Goal: Task Accomplishment & Management: Use online tool/utility

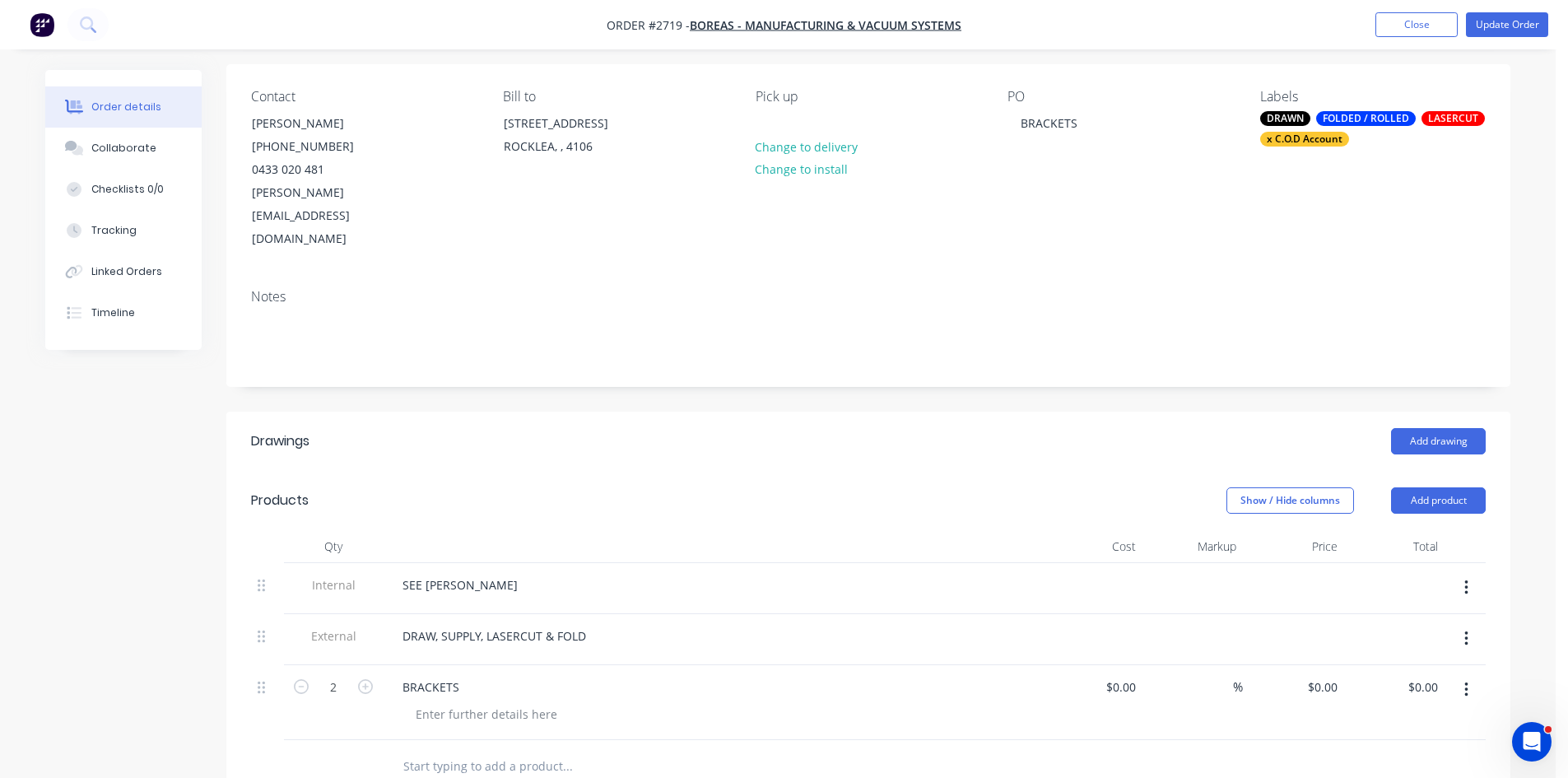
scroll to position [118, 0]
click at [1440, 24] on button "Close" at bounding box center [1416, 24] width 82 height 25
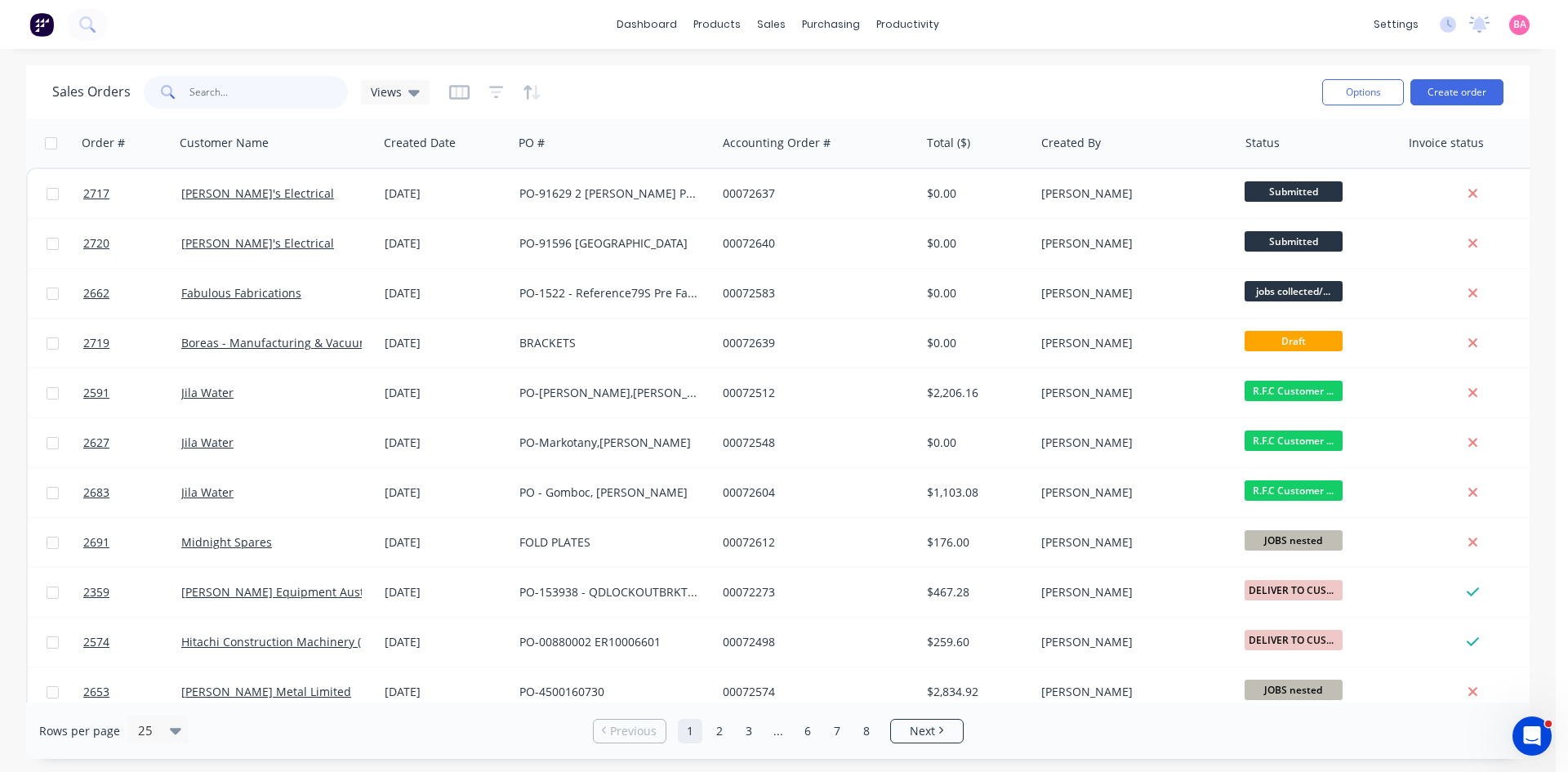
click at [271, 93] on input "text" at bounding box center [269, 91] width 159 height 32
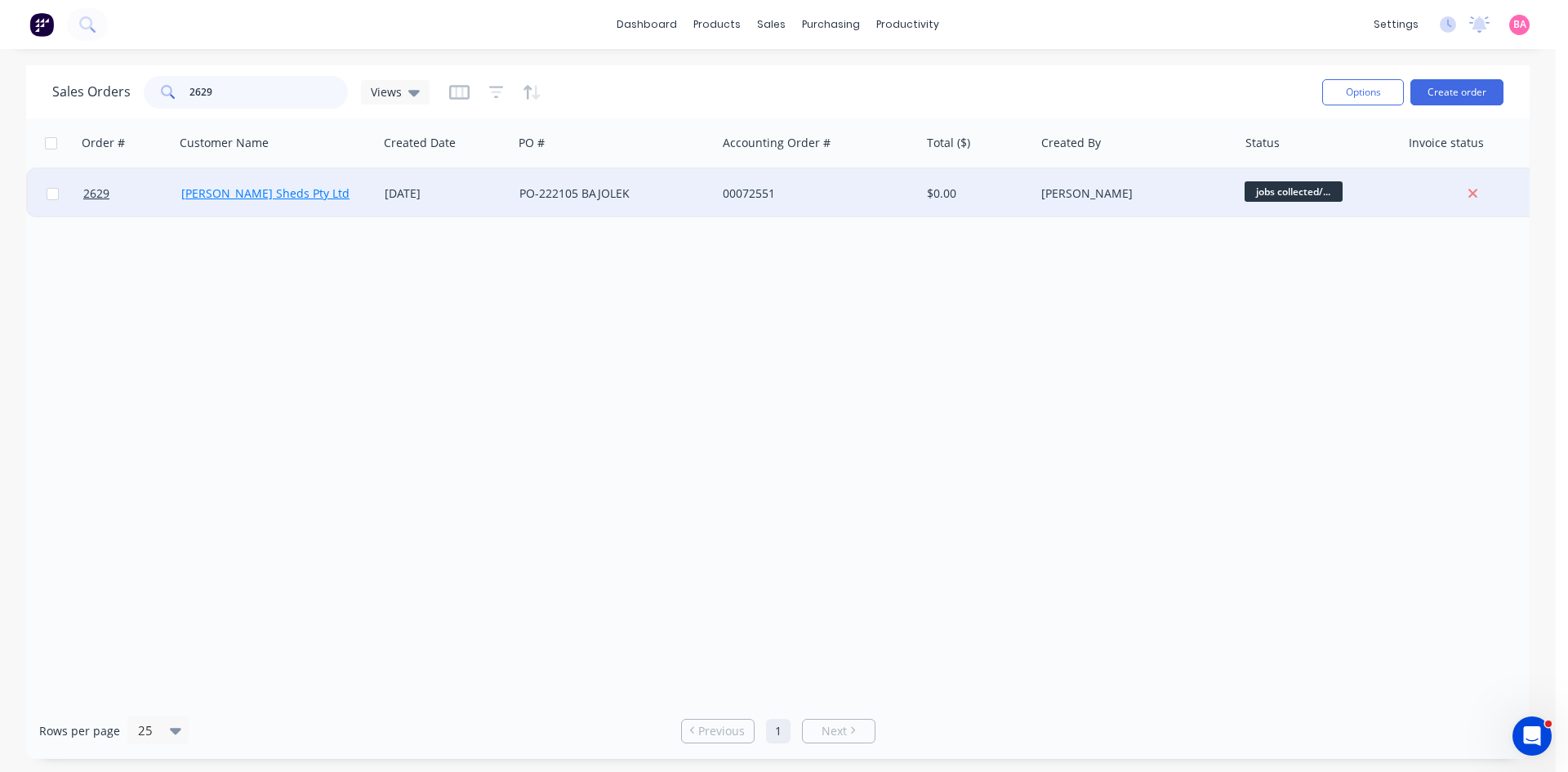
type input "2629"
click at [230, 191] on link "[PERSON_NAME] Sheds Pty Ltd" at bounding box center [265, 193] width 168 height 16
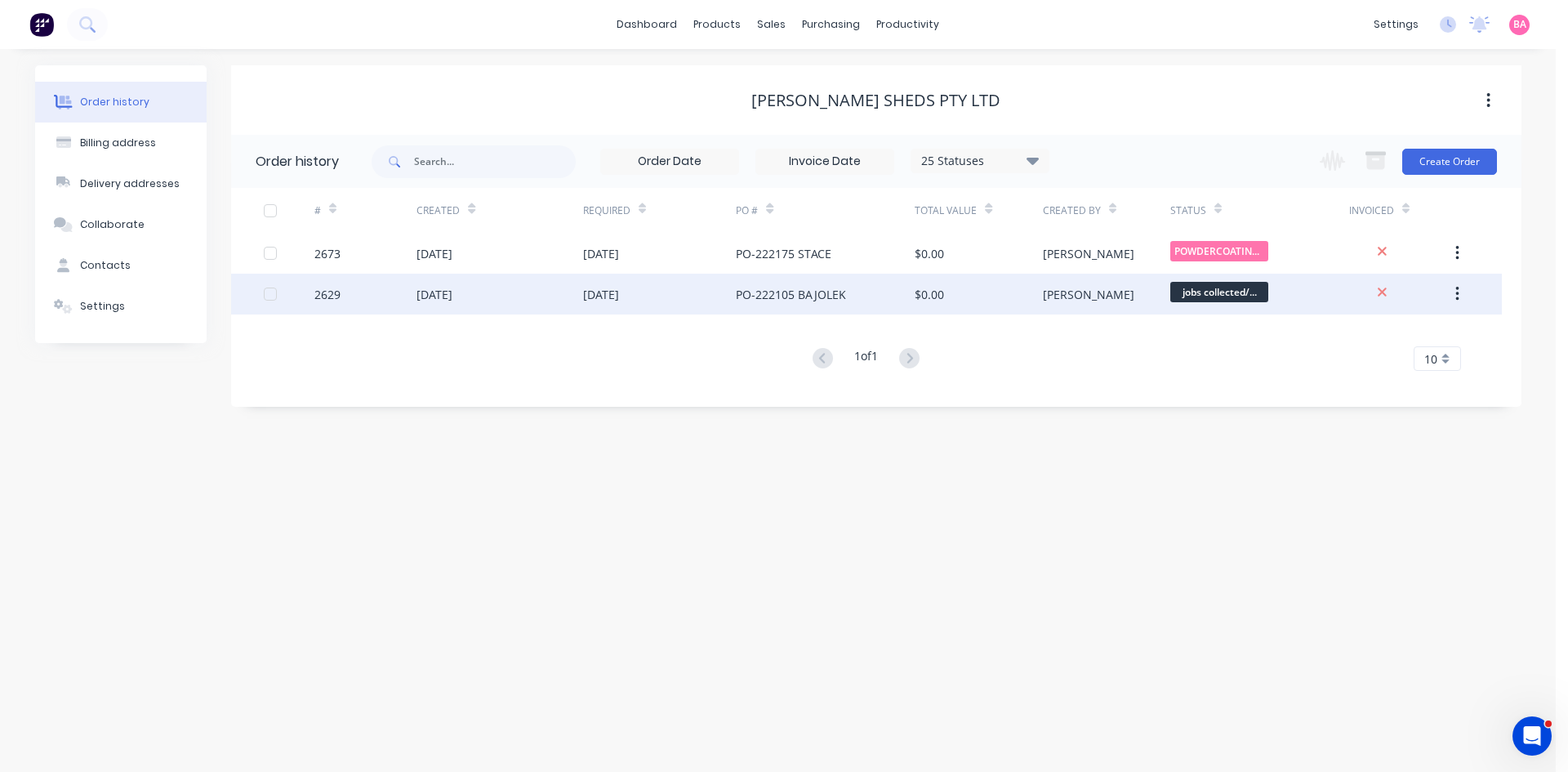
click at [345, 286] on div "2629" at bounding box center [366, 294] width 103 height 41
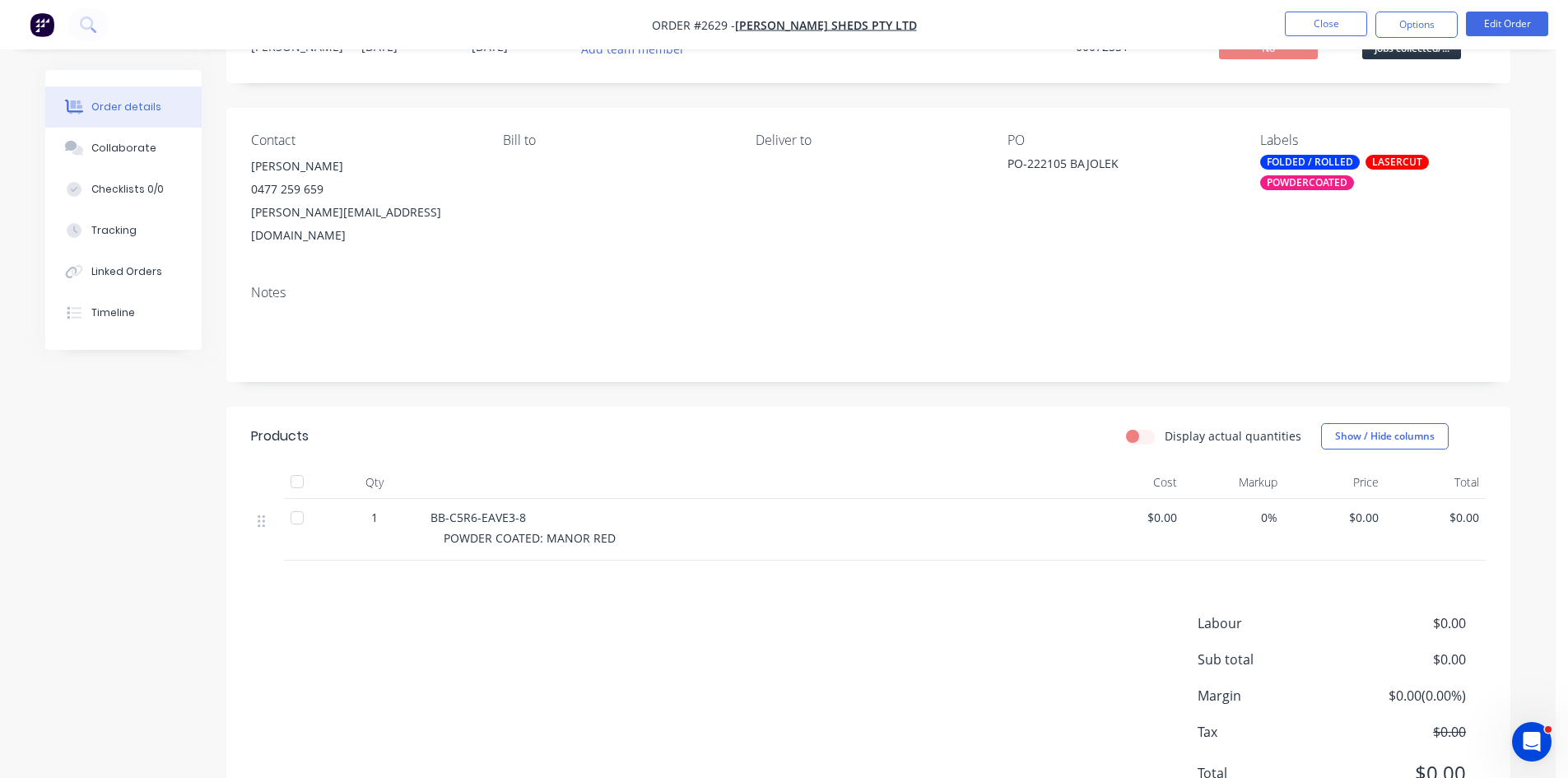
scroll to position [82, 0]
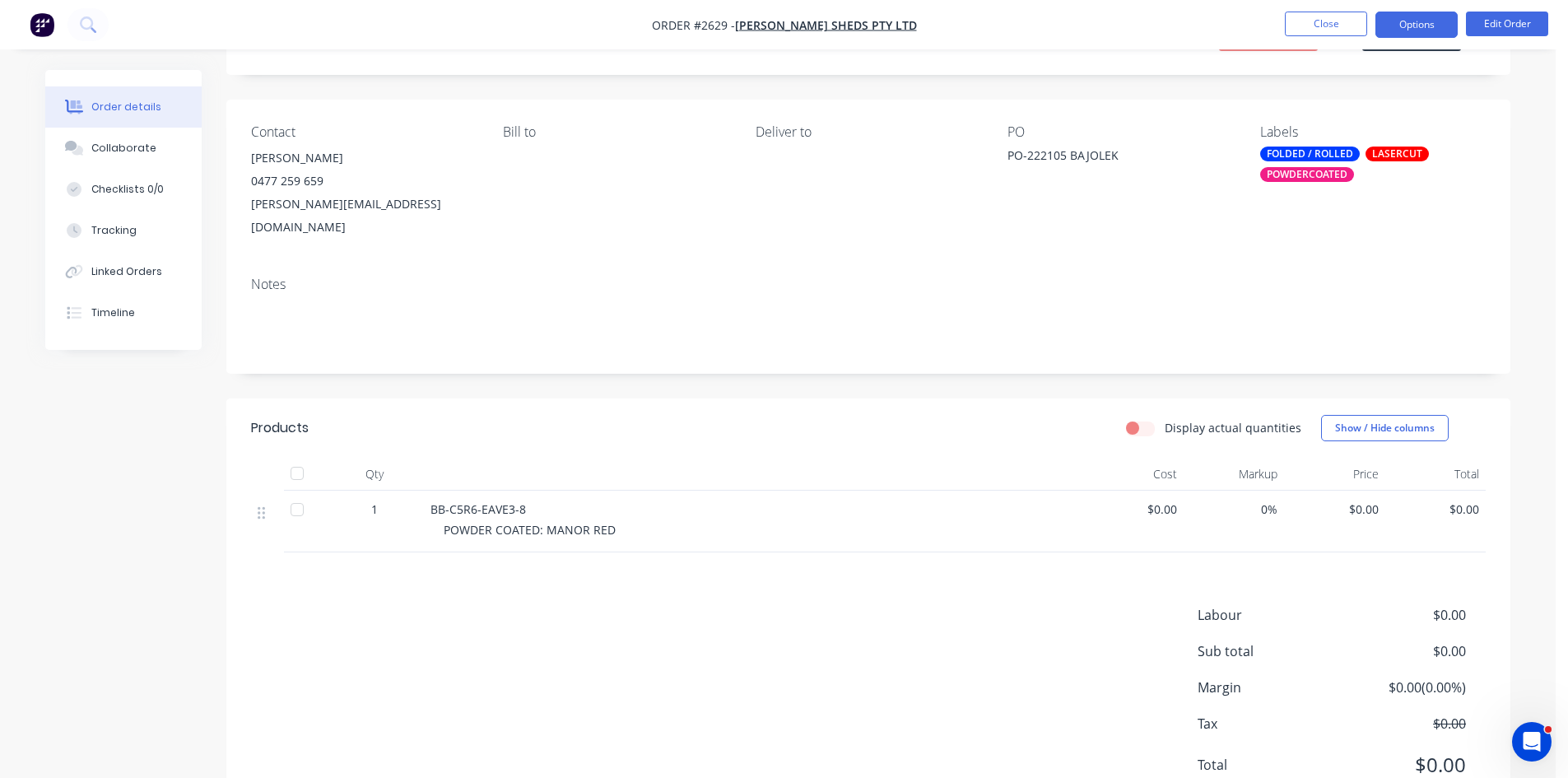
click at [1415, 20] on button "Options" at bounding box center [1416, 24] width 82 height 26
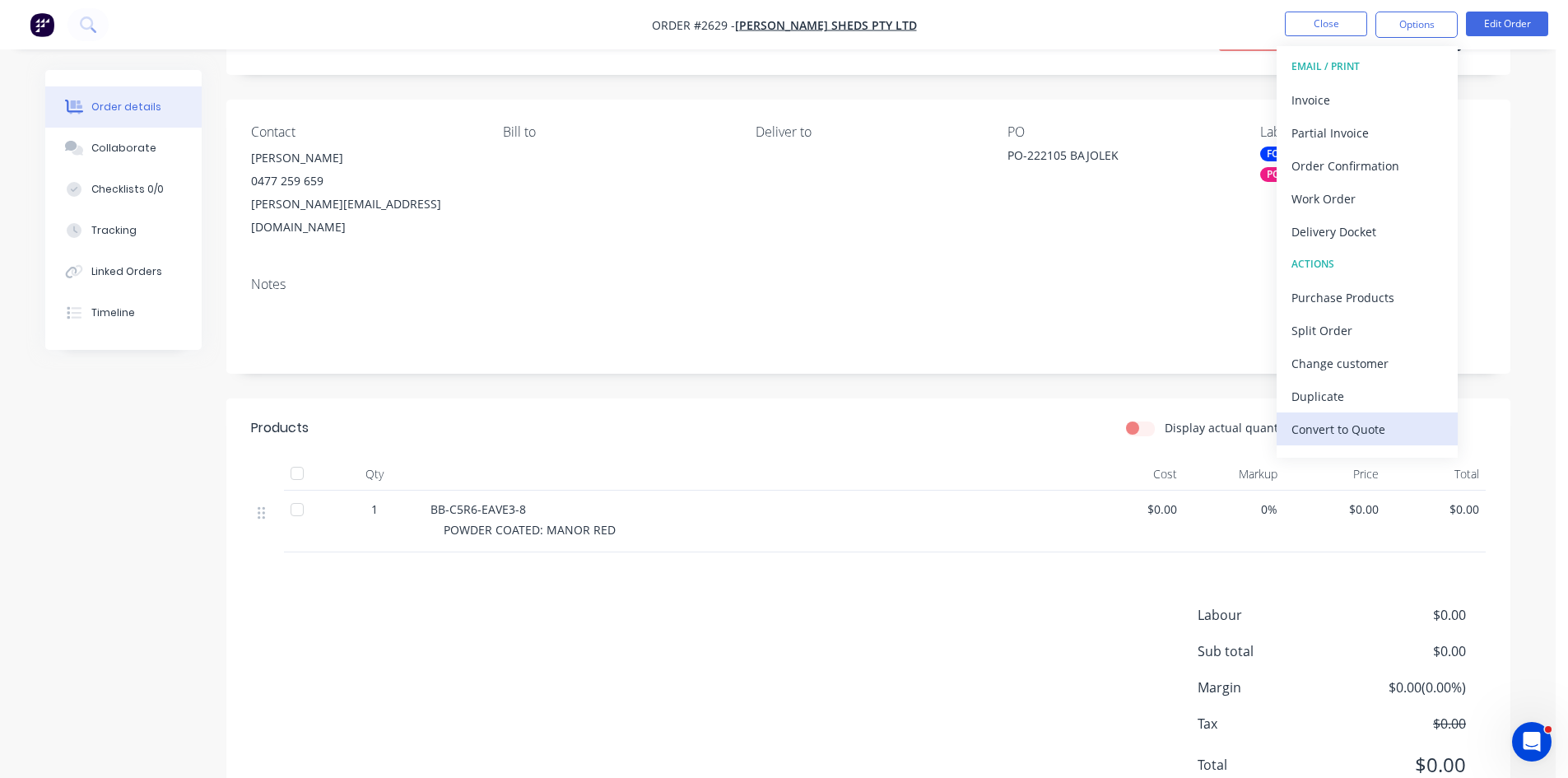
click at [1333, 428] on div "Convert to Quote" at bounding box center [1367, 429] width 152 height 24
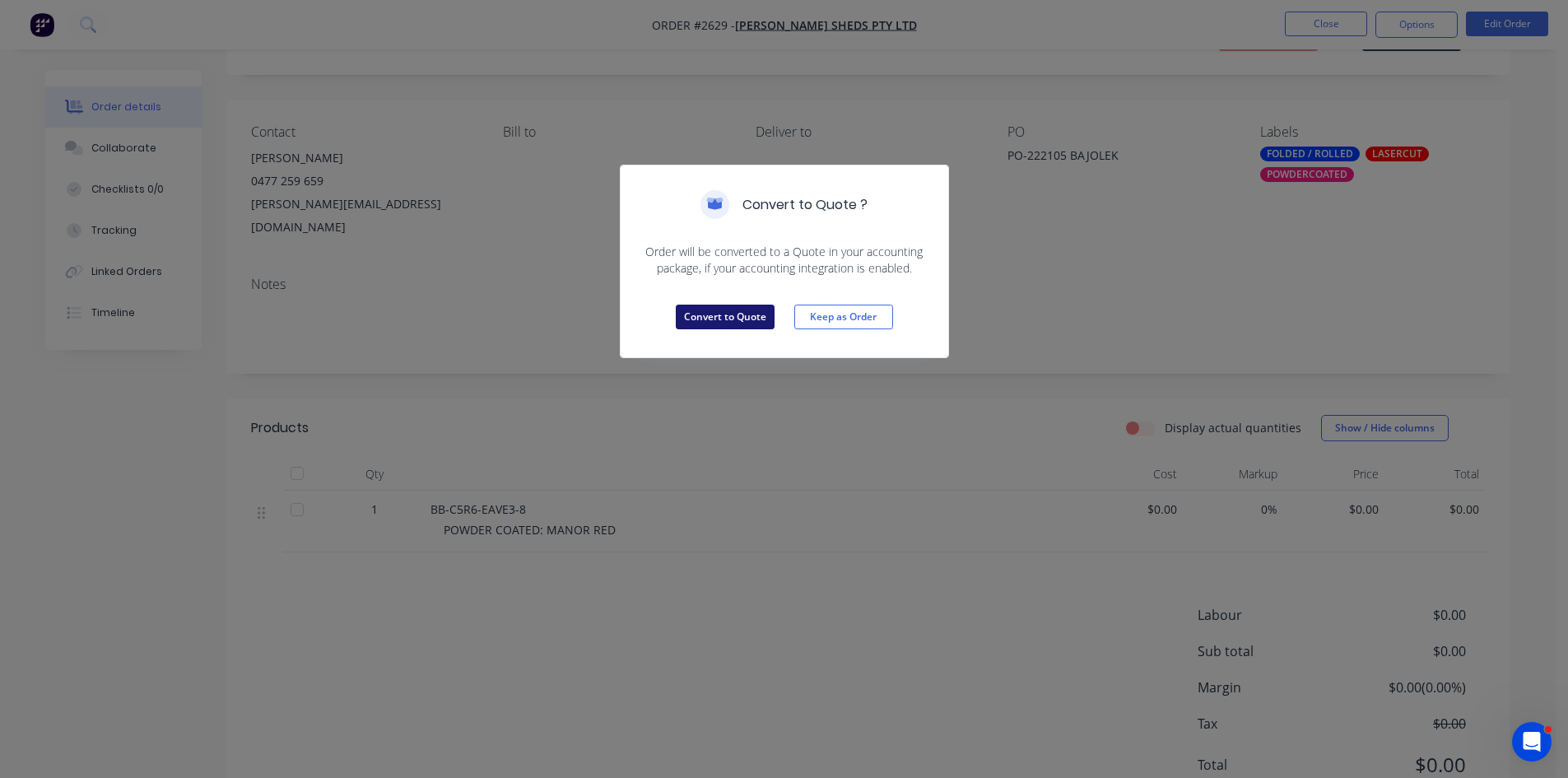
click at [742, 316] on button "Convert to Quote" at bounding box center [725, 316] width 99 height 25
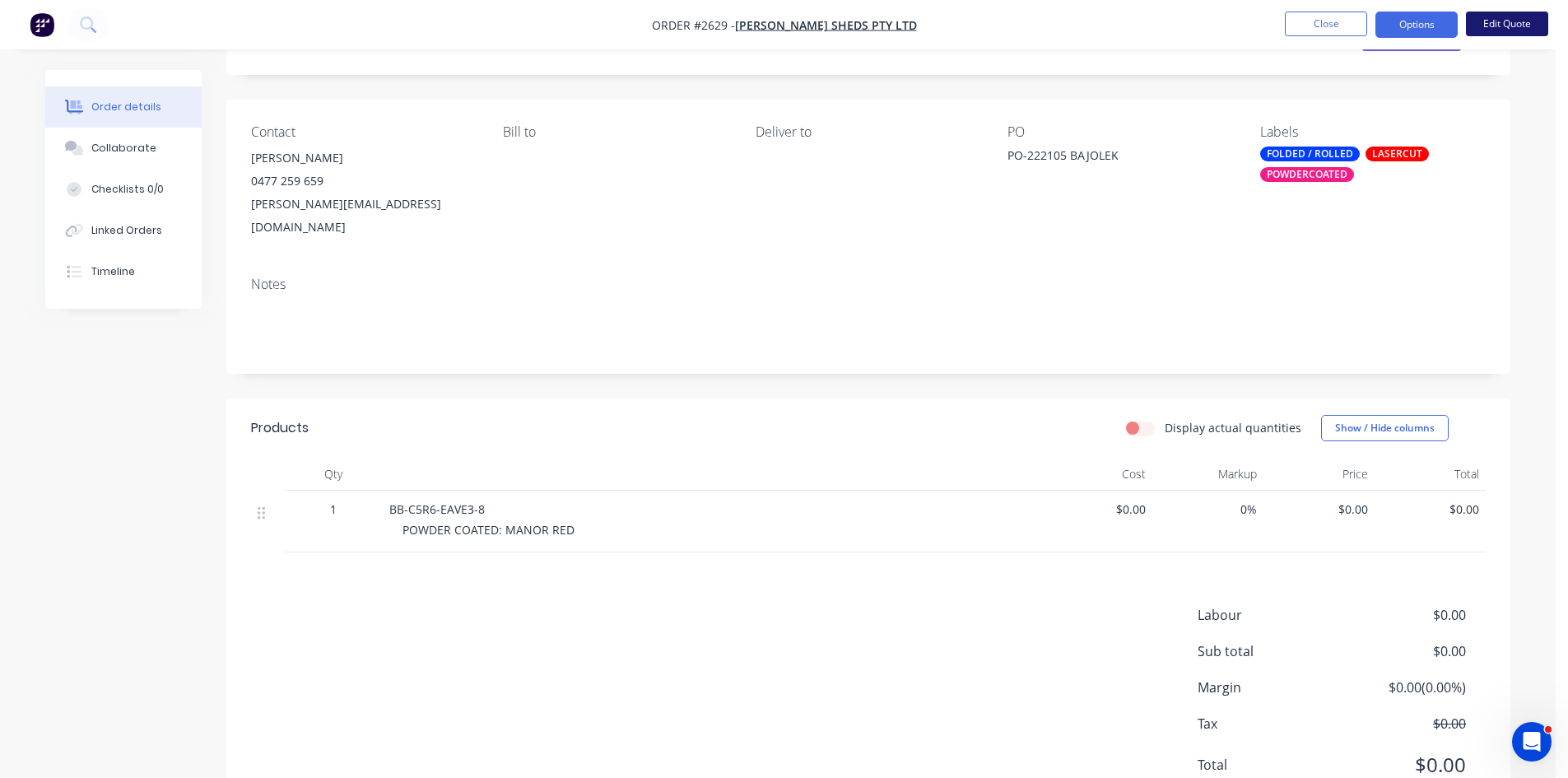
click at [1513, 21] on button "Edit Quote" at bounding box center [1507, 23] width 82 height 25
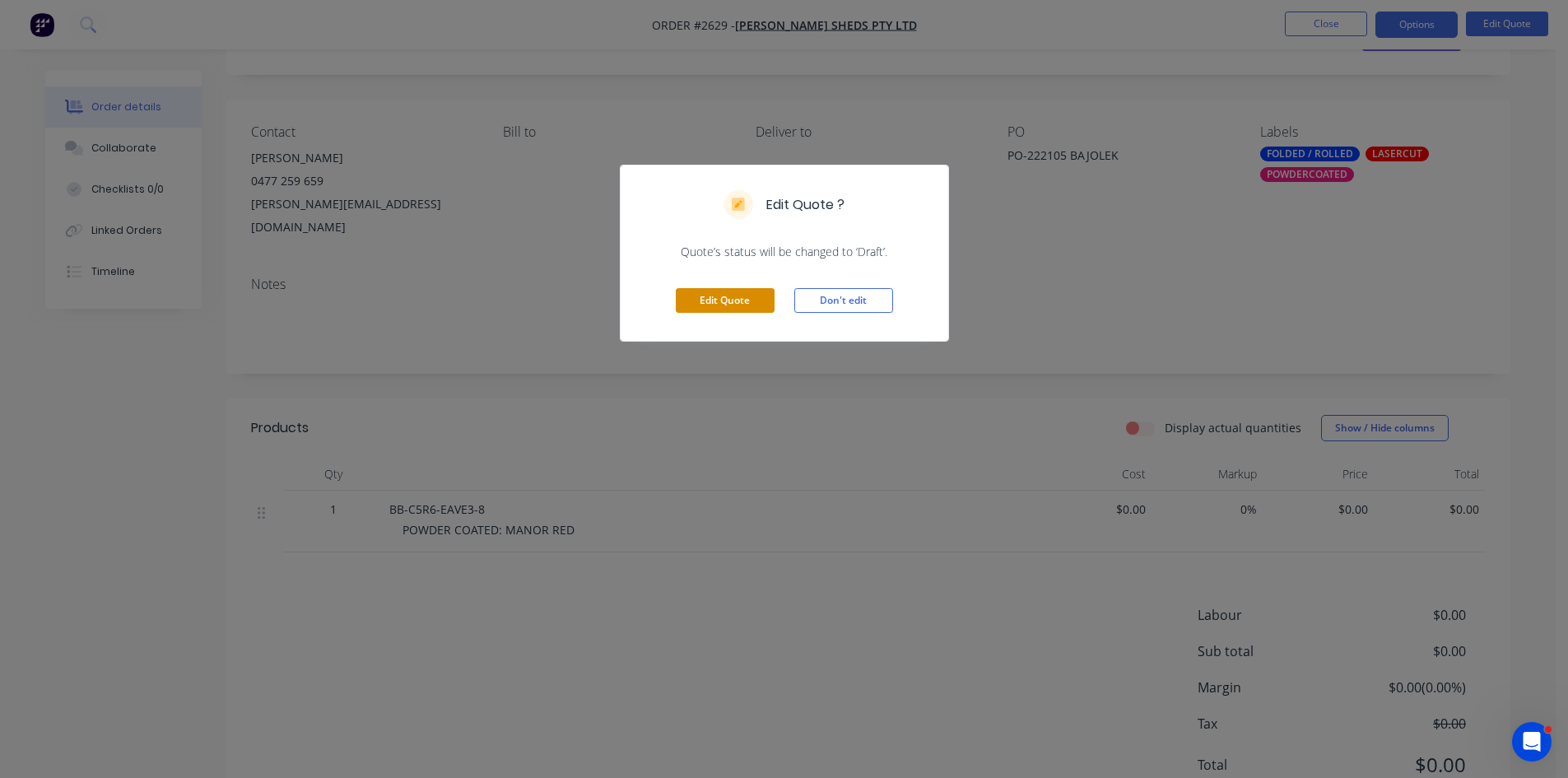
click at [728, 302] on button "Edit Quote" at bounding box center [725, 301] width 99 height 25
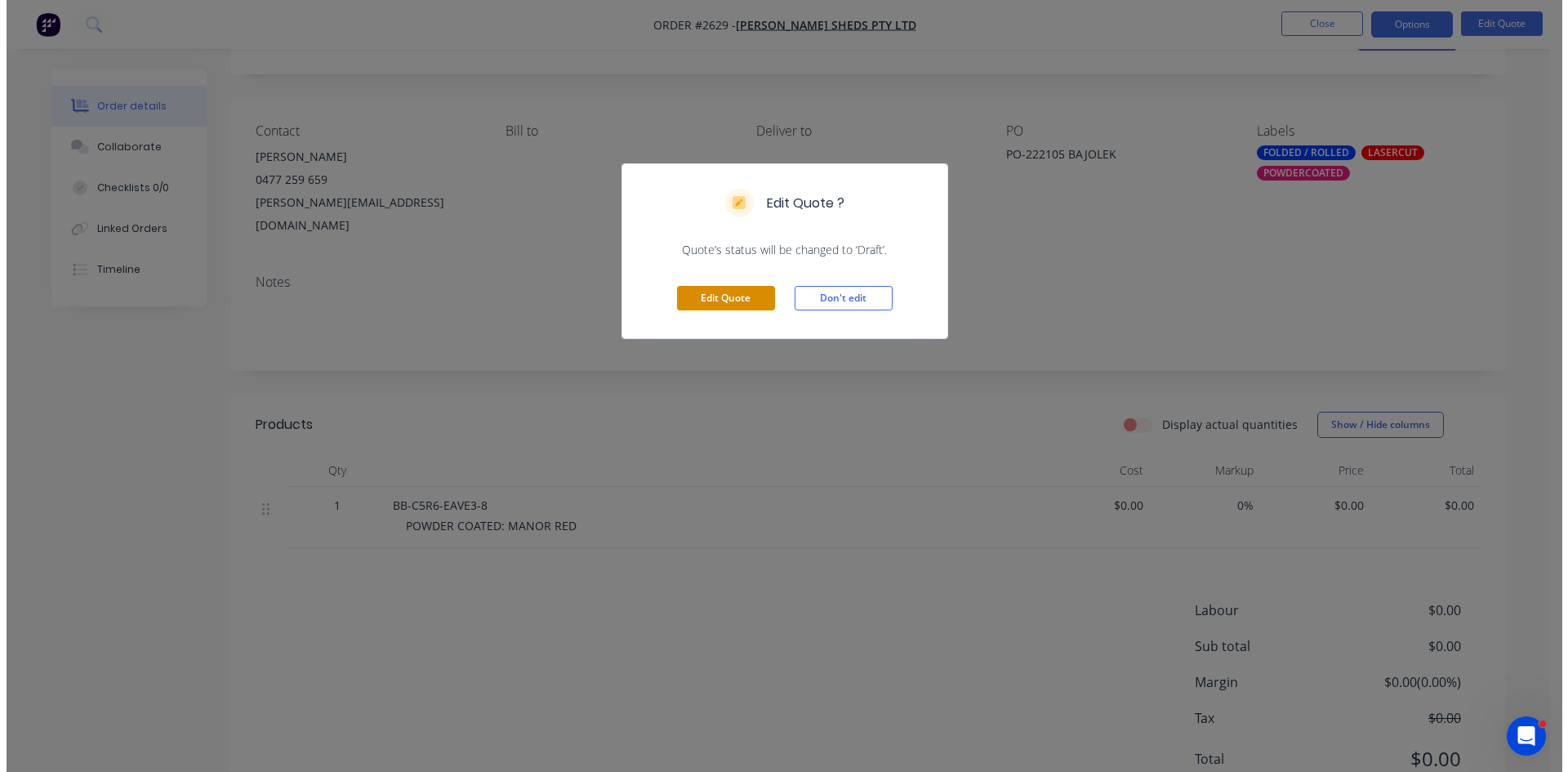
scroll to position [0, 0]
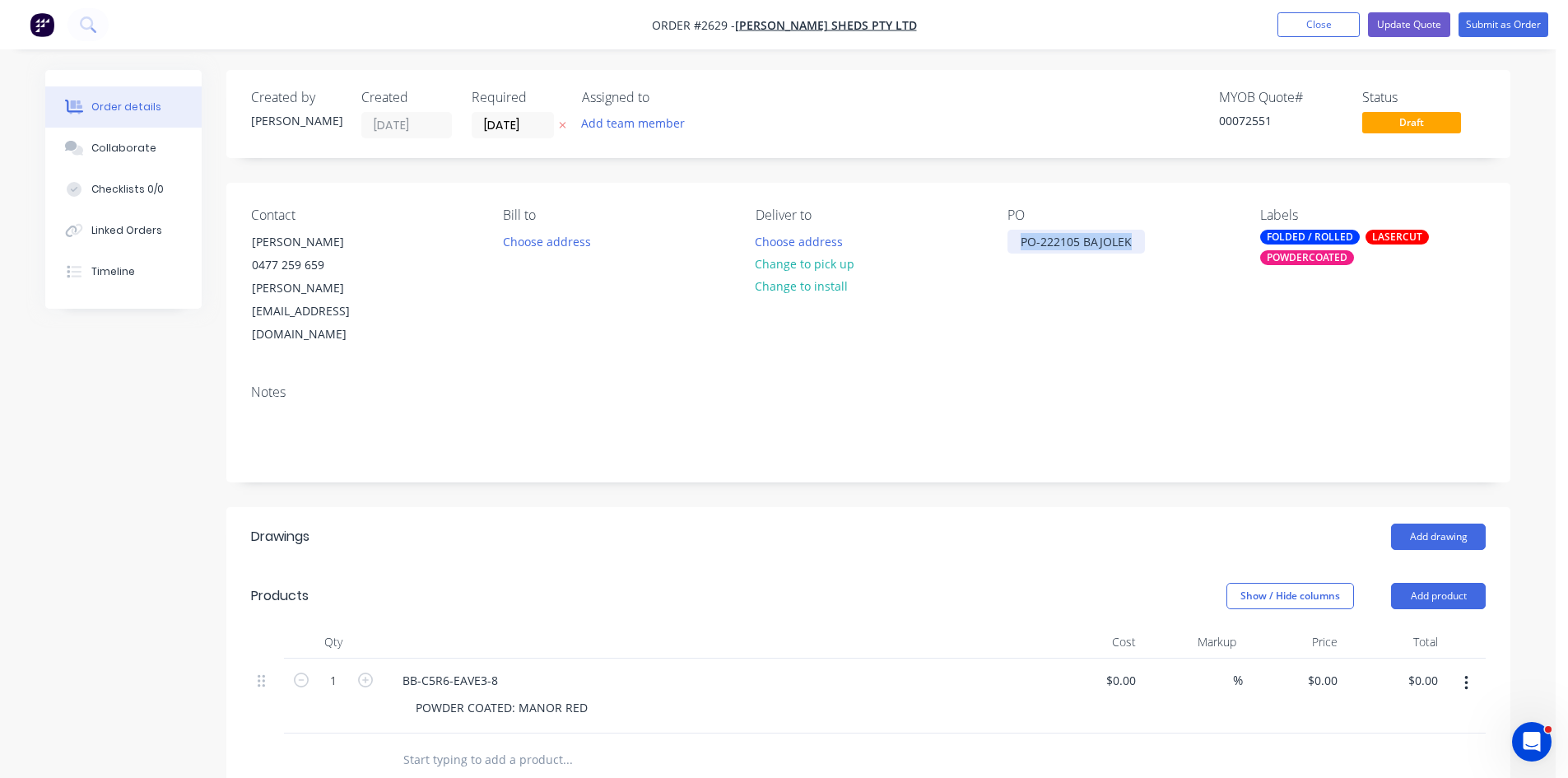
drag, startPoint x: 1131, startPoint y: 242, endPoint x: 963, endPoint y: 245, distance: 168.0
click at [963, 245] on div "Contact [PERSON_NAME] [PHONE_NUMBER] [PERSON_NAME][EMAIL_ADDRESS][DOMAIN_NAME] …" at bounding box center [868, 276] width 1284 height 189
copy div "PO-222105 BAJOLEK"
click at [442, 744] on input "text" at bounding box center [568, 759] width 329 height 33
paste input "PO-222105 BAJOLEK"
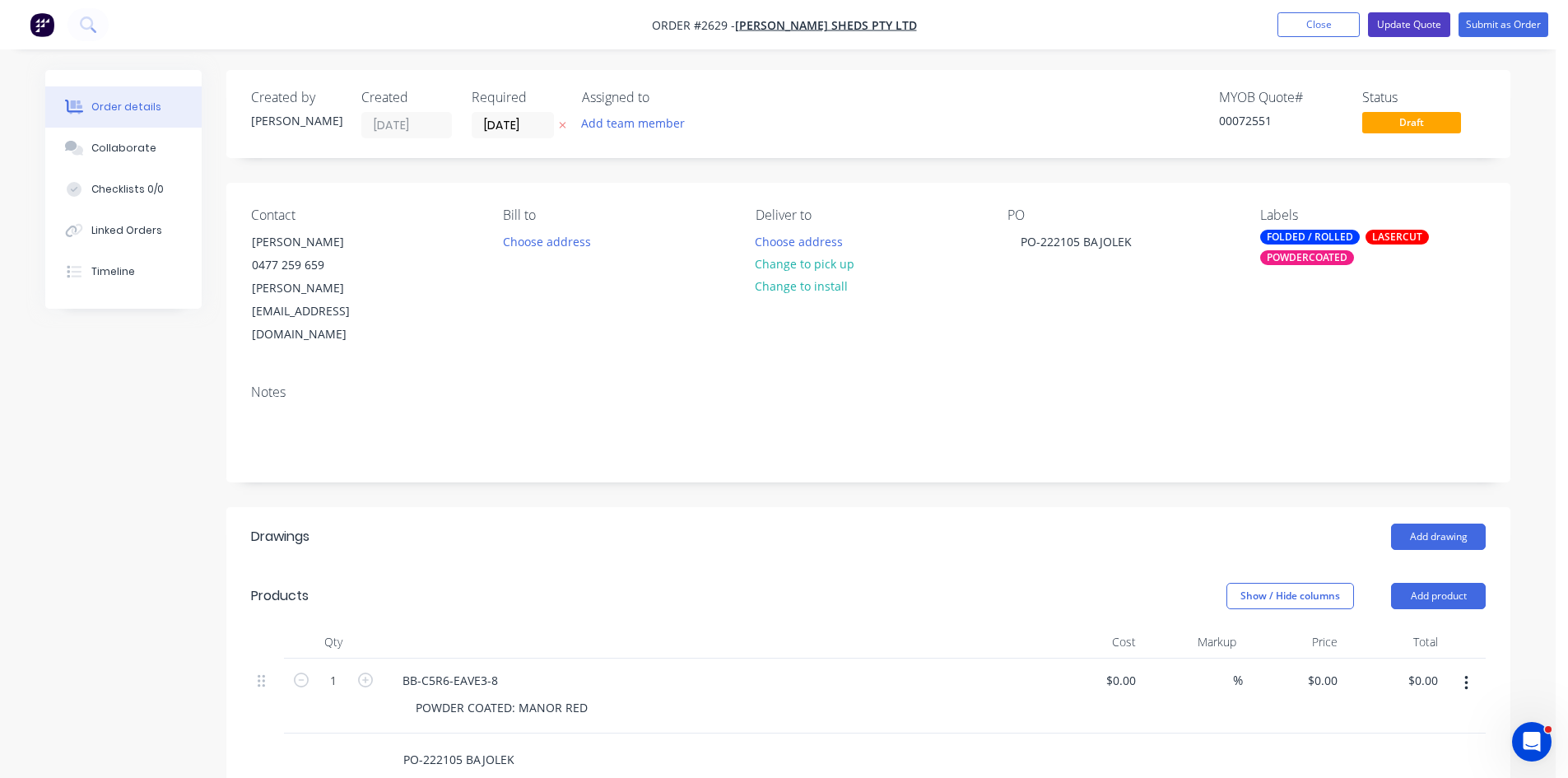
type input "PO-222105 BAJOLEK"
click at [1426, 25] on button "Update Quote" at bounding box center [1409, 24] width 82 height 25
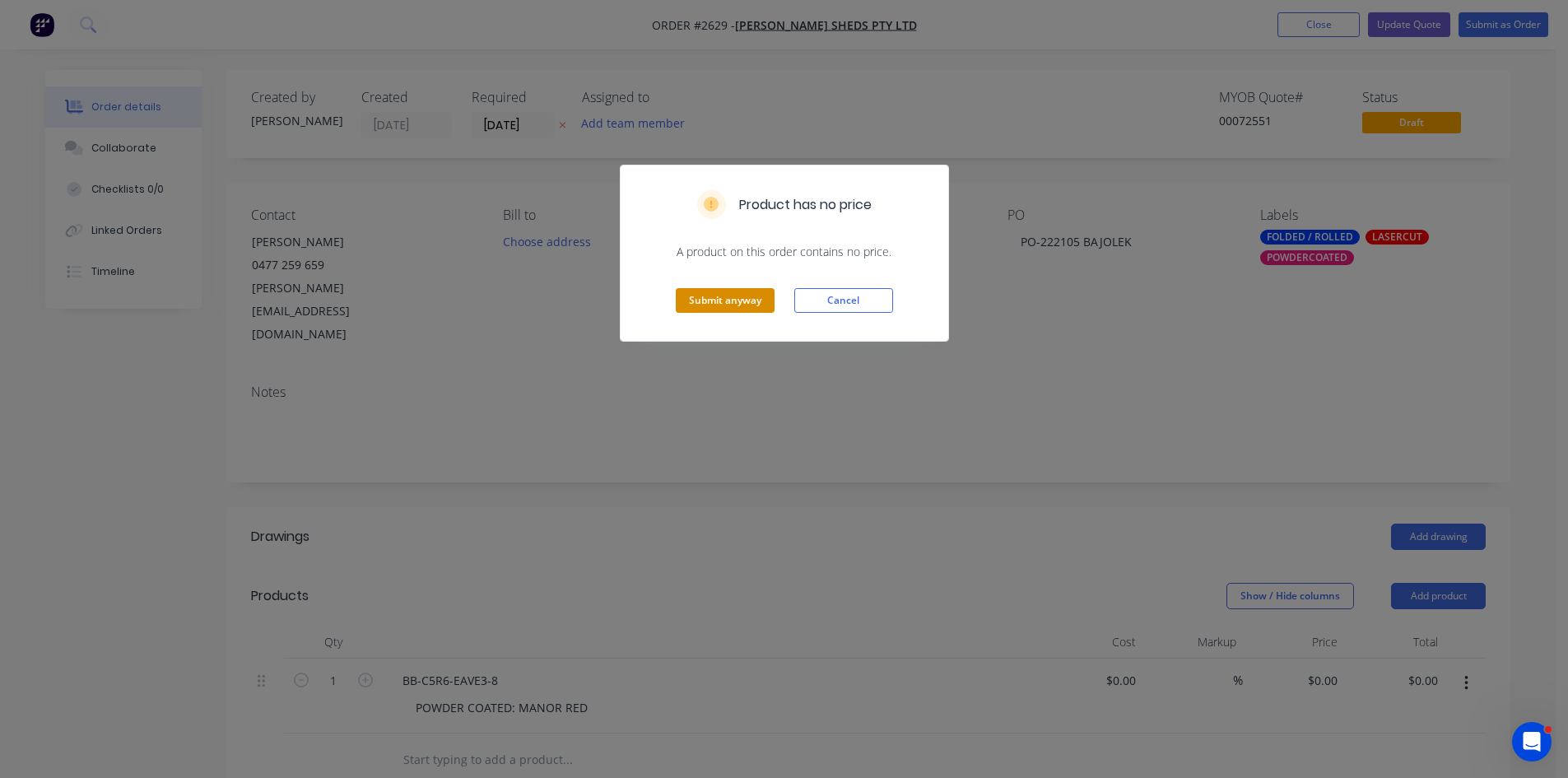
click at [731, 303] on button "Submit anyway" at bounding box center [725, 301] width 99 height 25
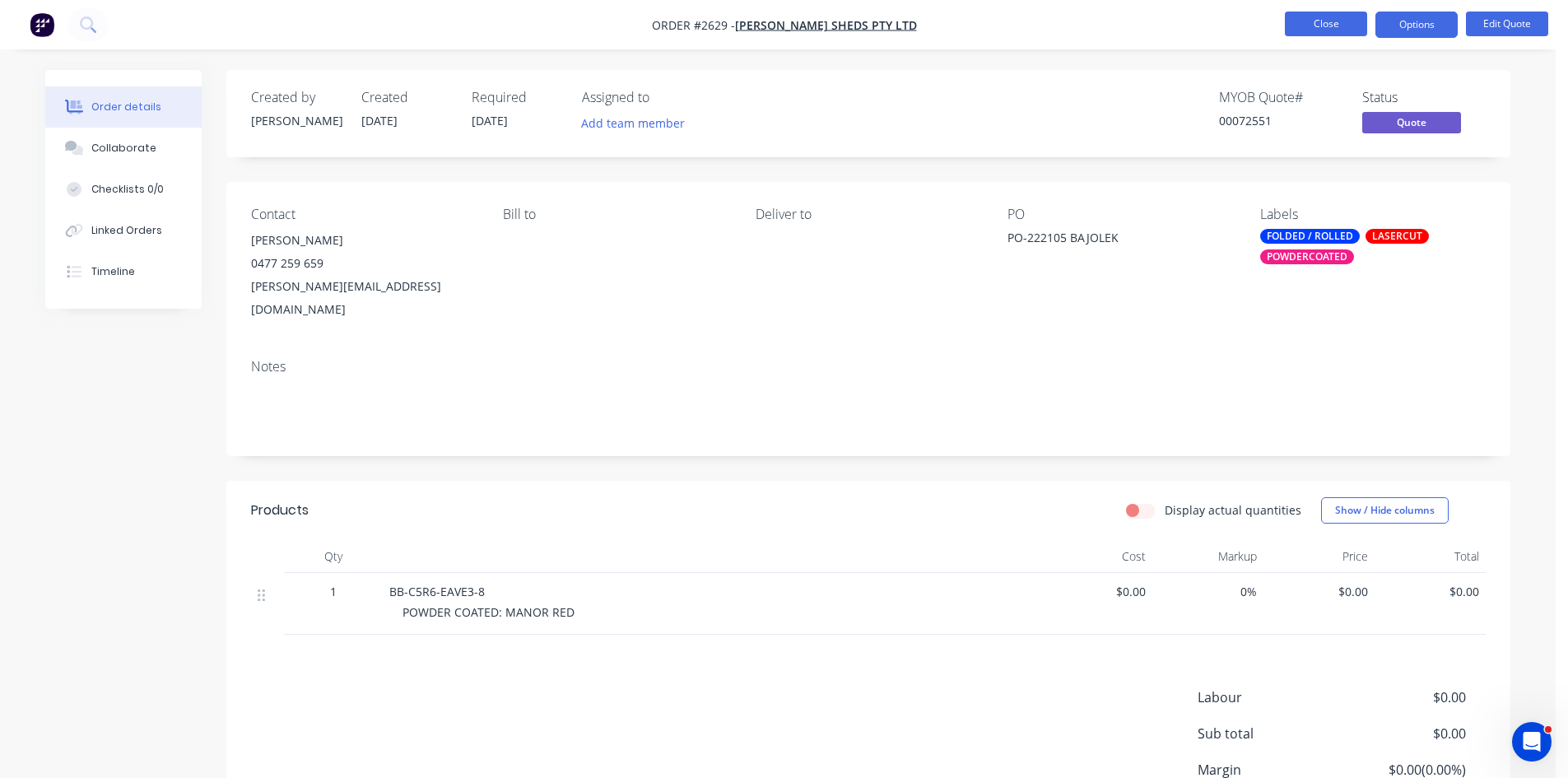
click at [1351, 25] on button "Close" at bounding box center [1326, 23] width 82 height 25
